Goal: Browse casually: Explore the website without a specific task or goal

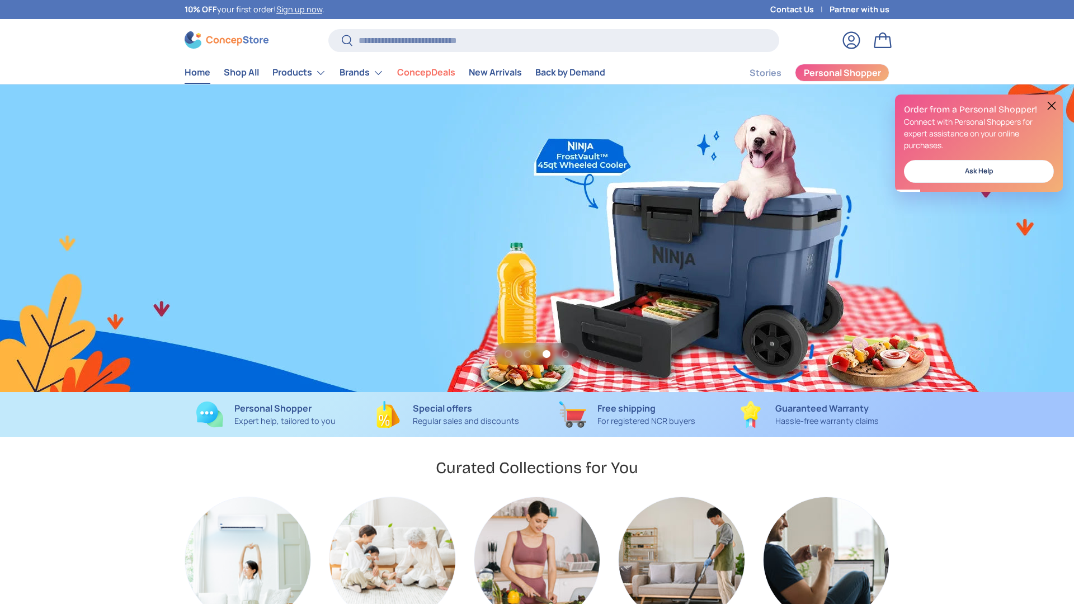
scroll to position [0, 2147]
